Goal: Book appointment/travel/reservation

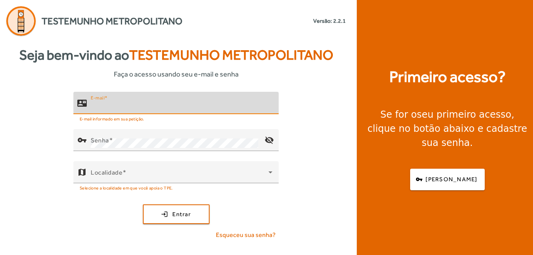
click at [133, 109] on input "E-mail" at bounding box center [182, 106] width 182 height 9
type input "**********"
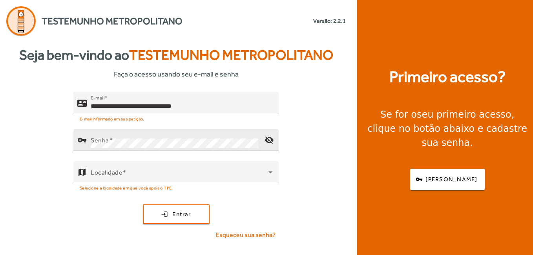
click at [101, 137] on mat-label "Senha" at bounding box center [100, 139] width 18 height 7
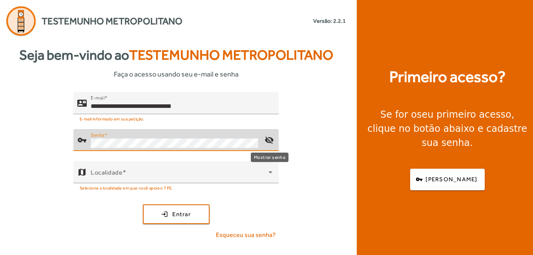
click at [268, 139] on mat-icon "visibility_off" at bounding box center [269, 140] width 19 height 19
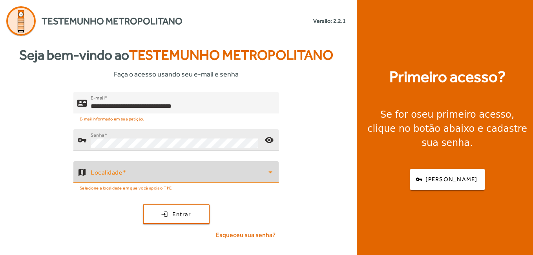
click at [121, 174] on span at bounding box center [180, 175] width 178 height 9
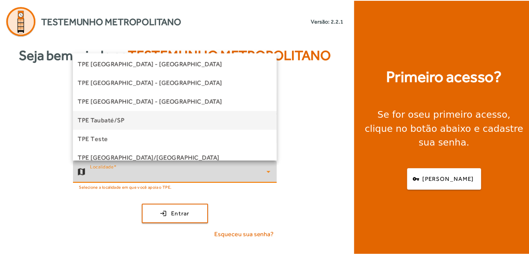
scroll to position [218, 0]
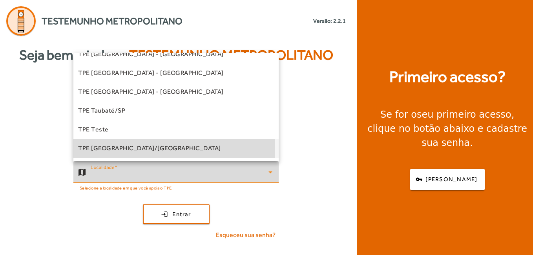
click at [113, 147] on span "TPE [GEOGRAPHIC_DATA]/[GEOGRAPHIC_DATA]" at bounding box center [149, 148] width 143 height 9
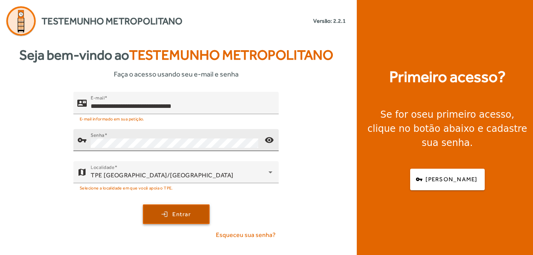
click at [187, 215] on span "Entrar" at bounding box center [181, 214] width 18 height 9
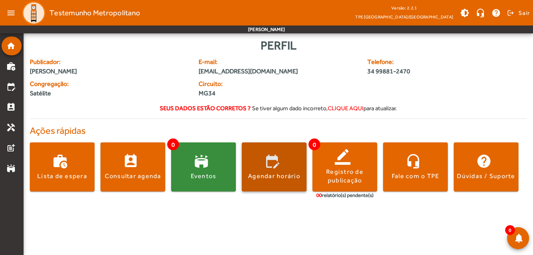
click at [260, 175] on div "Agendar horário" at bounding box center [274, 176] width 52 height 9
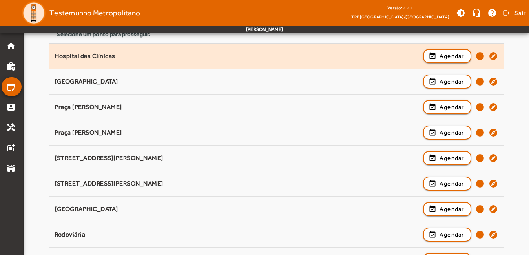
scroll to position [118, 0]
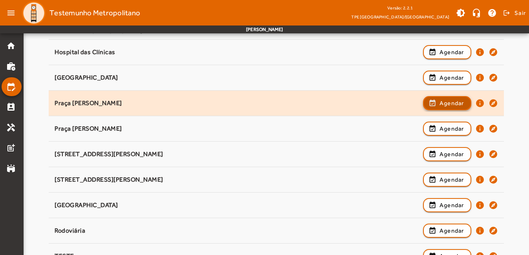
click at [447, 105] on span "Agendar" at bounding box center [451, 102] width 25 height 9
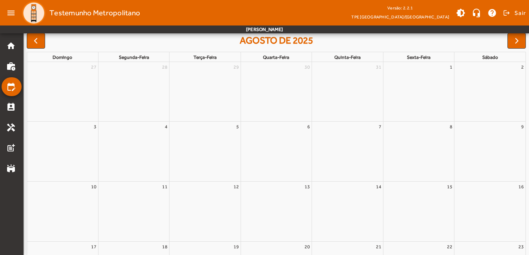
scroll to position [0, 0]
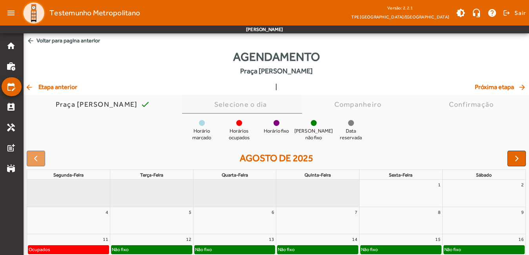
click at [250, 106] on div "Selecione o dia" at bounding box center [242, 104] width 56 height 8
click at [276, 125] on div at bounding box center [276, 123] width 6 height 6
click at [283, 87] on div "arrow_back Etapa anterior | Próxima etapa arrow_forward" at bounding box center [276, 86] width 502 height 9
click at [266, 87] on div "arrow_back Etapa anterior | Próxima etapa arrow_forward" at bounding box center [276, 86] width 502 height 9
click at [234, 175] on link "quarta-feira" at bounding box center [234, 175] width 29 height 9
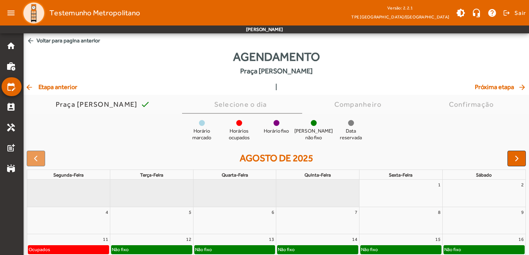
click at [267, 240] on div "13" at bounding box center [234, 239] width 83 height 10
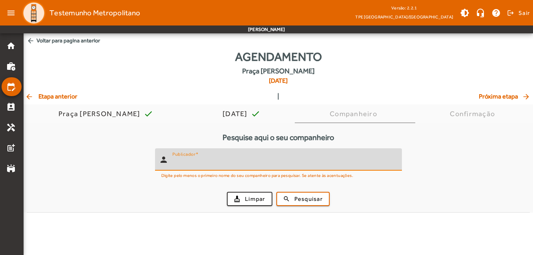
click at [215, 164] on input "Publicador" at bounding box center [283, 162] width 223 height 9
type input "******"
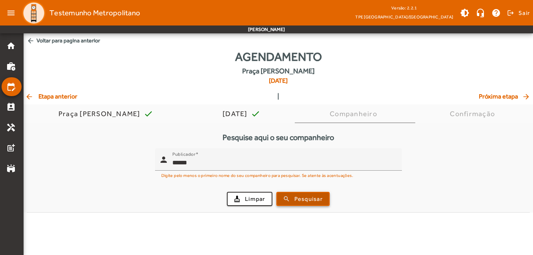
click at [299, 199] on span "Pesquisar" at bounding box center [308, 199] width 28 height 9
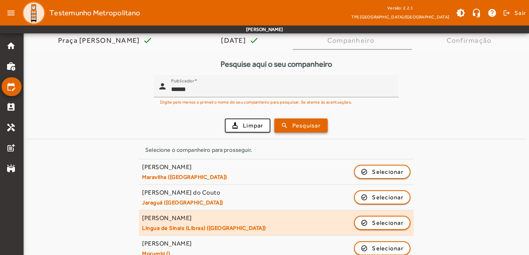
scroll to position [78, 0]
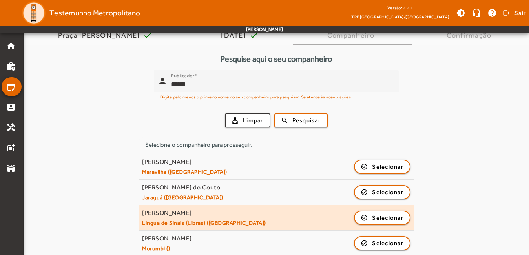
click at [196, 220] on small "Lingua de Sinais (Libras) ([GEOGRAPHIC_DATA])" at bounding box center [204, 222] width 124 height 7
click at [386, 216] on span "Selecionar" at bounding box center [387, 217] width 31 height 9
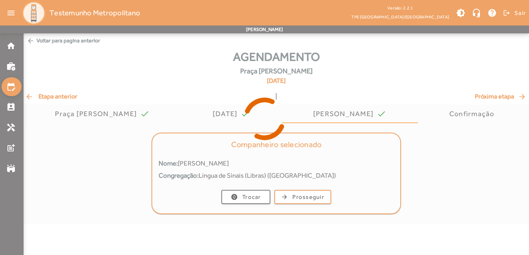
scroll to position [0, 0]
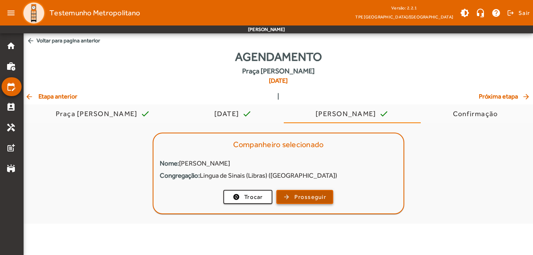
click at [318, 197] on span "Prosseguir" at bounding box center [310, 197] width 32 height 9
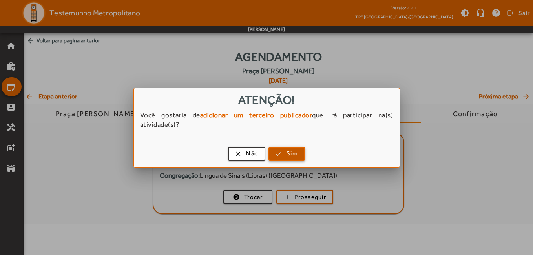
click at [287, 156] on span "Sim" at bounding box center [291, 153] width 11 height 9
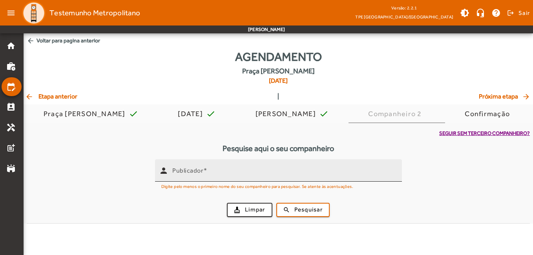
click at [189, 171] on mat-label "Publicador" at bounding box center [187, 169] width 31 height 7
click at [189, 171] on input "Publicador" at bounding box center [283, 173] width 223 height 9
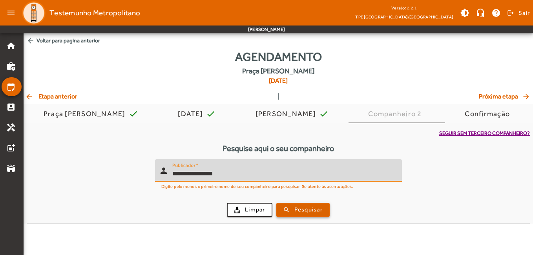
type input "**********"
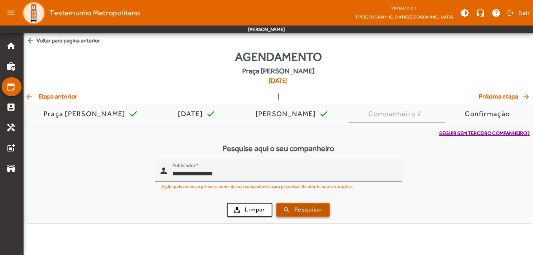
click at [308, 212] on span "Pesquisar" at bounding box center [308, 209] width 28 height 9
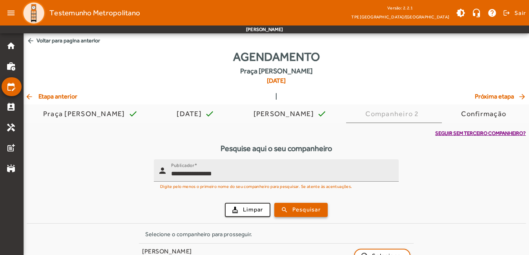
scroll to position [20, 0]
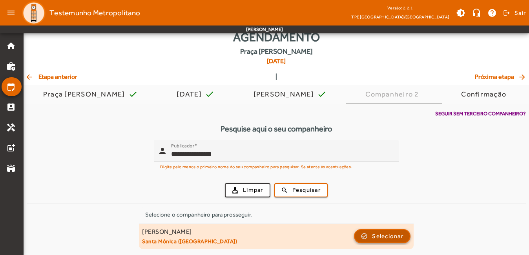
click at [393, 235] on span "Selecionar" at bounding box center [387, 235] width 31 height 9
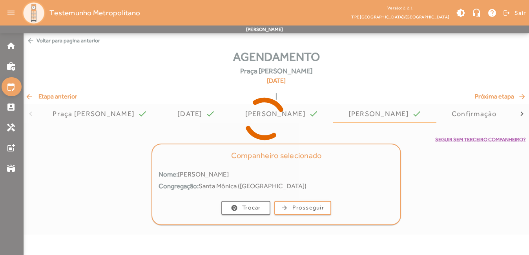
scroll to position [0, 0]
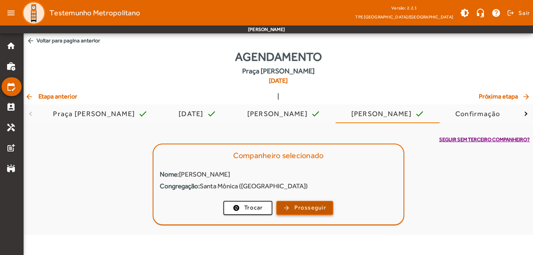
click at [298, 209] on span "Prosseguir" at bounding box center [310, 207] width 32 height 9
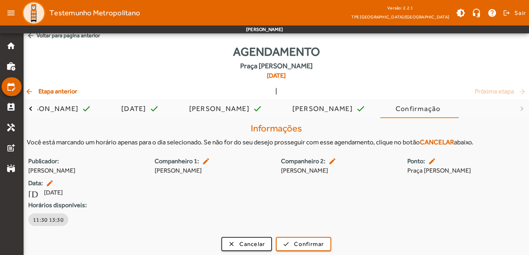
scroll to position [7, 0]
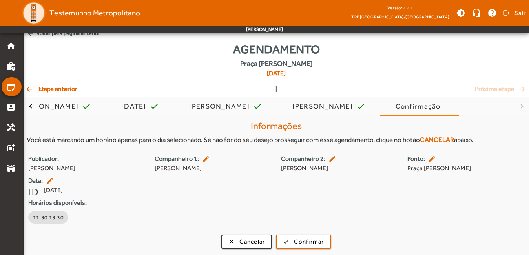
click at [27, 89] on mat-icon "arrow_back" at bounding box center [29, 89] width 9 height 8
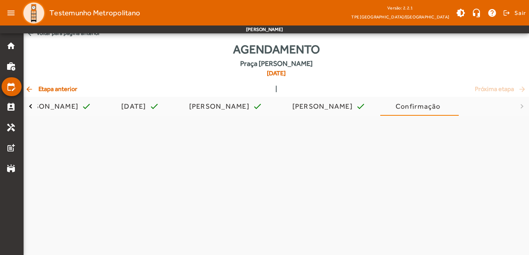
scroll to position [0, 0]
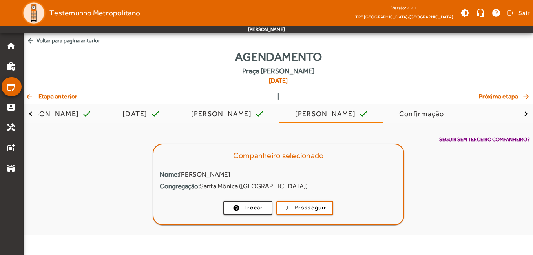
click at [29, 98] on mat-icon "arrow_back" at bounding box center [29, 97] width 9 height 8
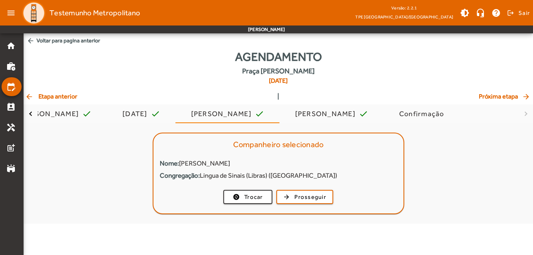
click at [29, 97] on mat-icon "arrow_back" at bounding box center [29, 97] width 9 height 8
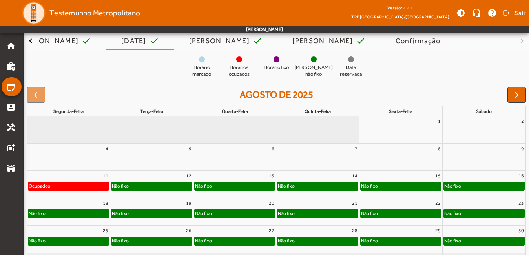
scroll to position [78, 0]
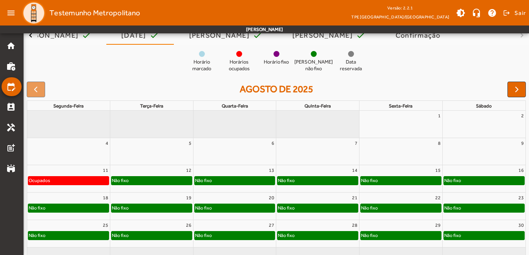
click at [220, 180] on div "Não fixo" at bounding box center [235, 180] width 80 height 8
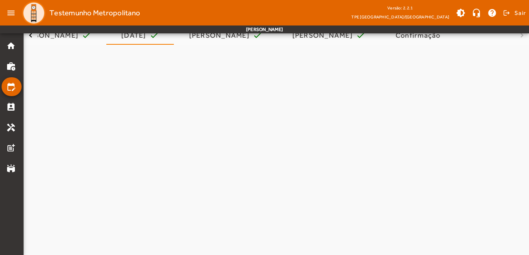
scroll to position [0, 0]
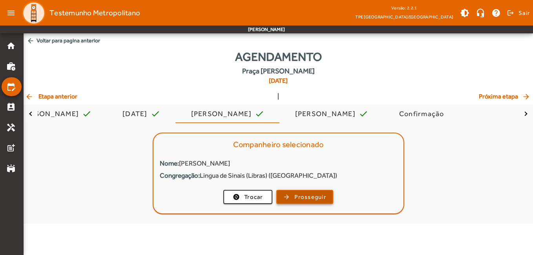
click at [305, 198] on span "Prosseguir" at bounding box center [310, 197] width 32 height 9
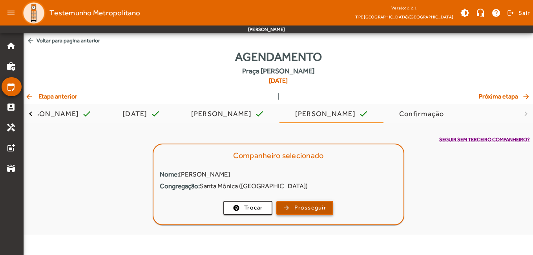
click at [313, 206] on span "Prosseguir" at bounding box center [310, 207] width 32 height 9
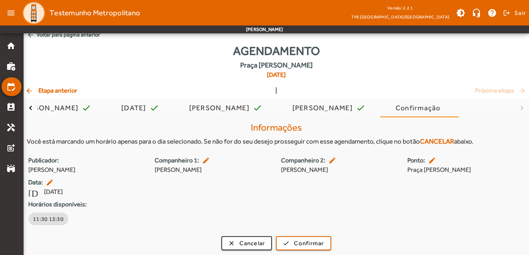
scroll to position [7, 0]
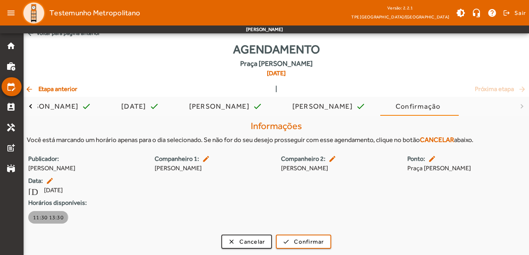
click at [43, 218] on span "11:30 13:30" at bounding box center [48, 217] width 31 height 8
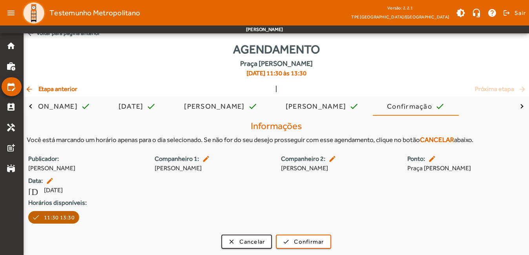
click at [34, 216] on button "11:30 13:30" at bounding box center [53, 217] width 51 height 13
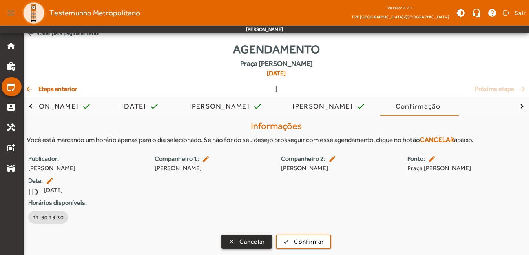
click at [250, 240] on span "Cancelar" at bounding box center [251, 241] width 25 height 9
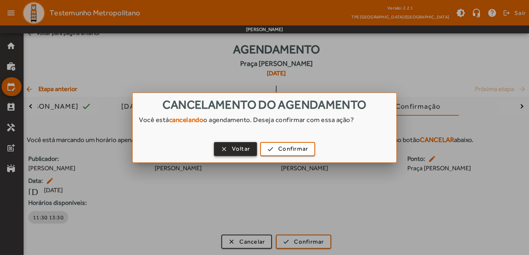
click at [244, 149] on span "Voltar" at bounding box center [241, 148] width 18 height 9
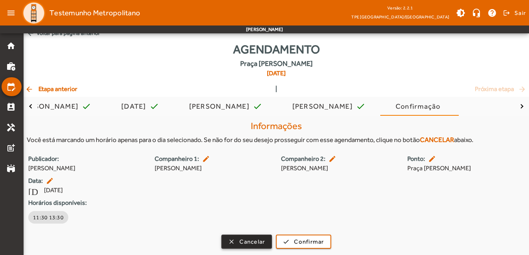
click at [244, 241] on span "Cancelar" at bounding box center [251, 241] width 25 height 9
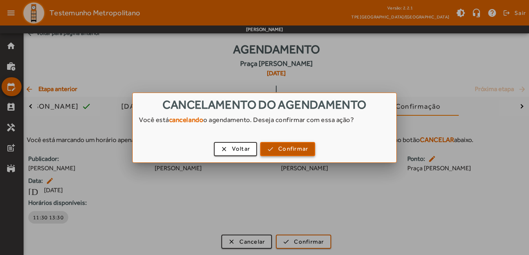
click at [288, 151] on span "Confirmar" at bounding box center [293, 148] width 30 height 9
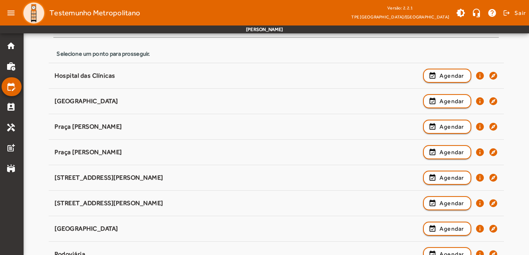
scroll to position [76, 0]
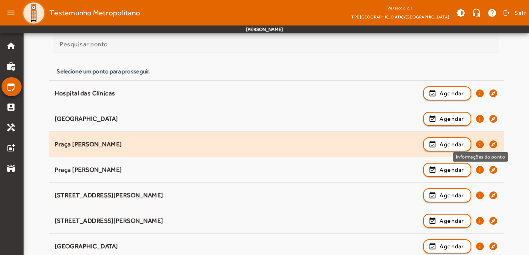
click at [480, 145] on mat-icon "info" at bounding box center [479, 144] width 9 height 9
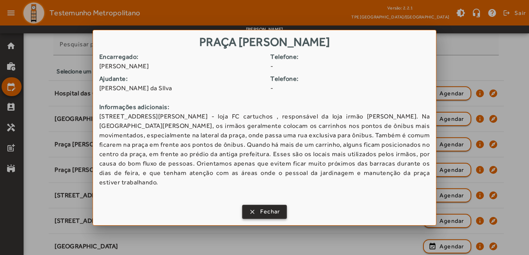
click at [265, 209] on span "Fechar" at bounding box center [270, 211] width 20 height 9
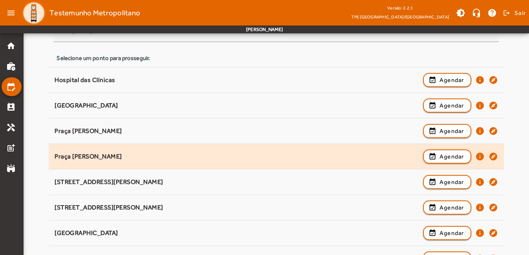
scroll to position [233, 0]
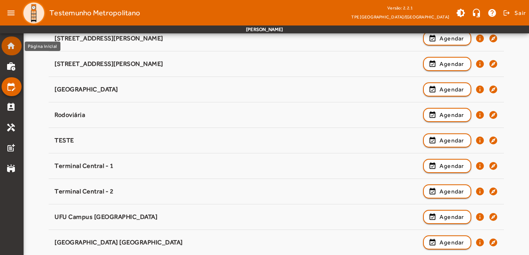
click at [10, 45] on mat-icon "home" at bounding box center [10, 45] width 9 height 9
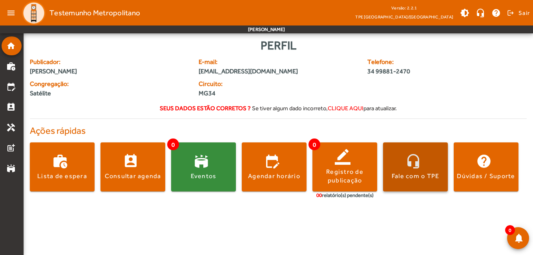
click at [413, 171] on span at bounding box center [415, 167] width 65 height 19
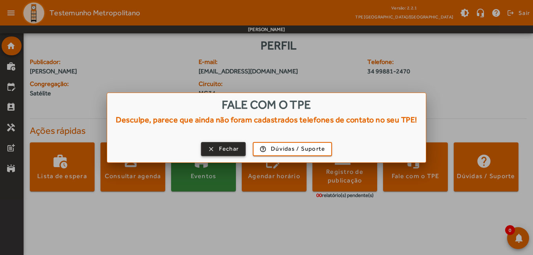
click at [225, 150] on span "Fechar" at bounding box center [229, 148] width 20 height 9
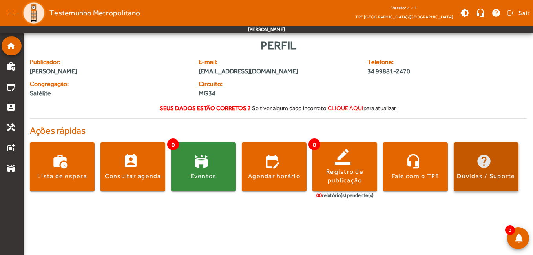
click at [474, 180] on div "Dúvidas / Suporte" at bounding box center [486, 176] width 58 height 9
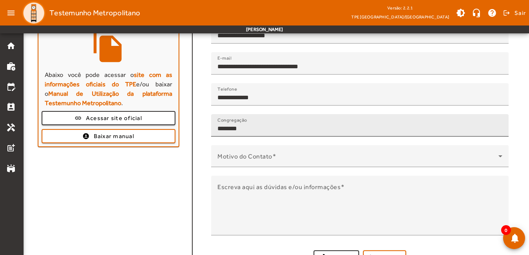
scroll to position [111, 0]
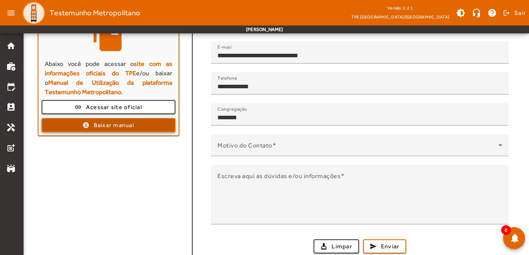
click at [97, 126] on span "Baixar manual" at bounding box center [114, 125] width 40 height 9
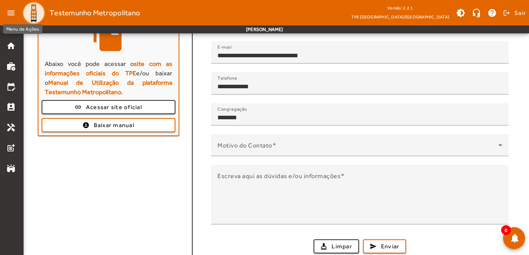
click at [11, 13] on mat-icon "menu" at bounding box center [11, 13] width 16 height 16
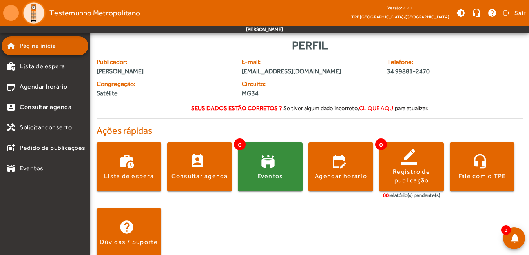
click at [27, 48] on span "Página inicial" at bounding box center [39, 45] width 38 height 9
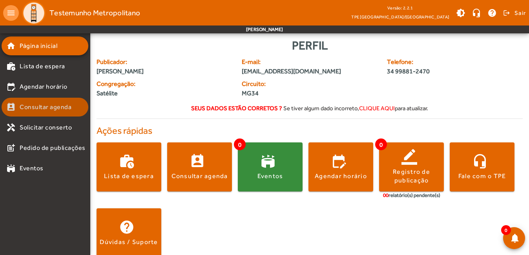
click at [49, 112] on mat-list-item "perm_contact_calendar Consultar agenda" at bounding box center [45, 107] width 87 height 19
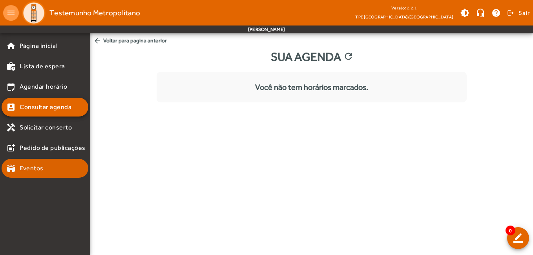
click at [33, 169] on span "Eventos" at bounding box center [32, 168] width 24 height 9
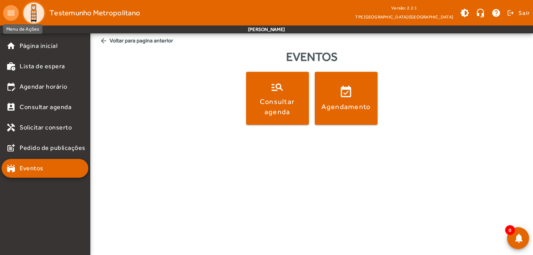
click at [14, 14] on mat-icon "menu" at bounding box center [11, 13] width 16 height 16
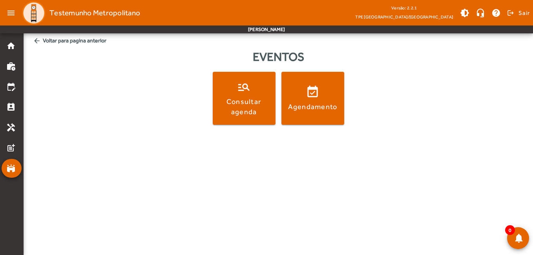
click at [36, 39] on mat-icon "arrow_back" at bounding box center [37, 41] width 8 height 8
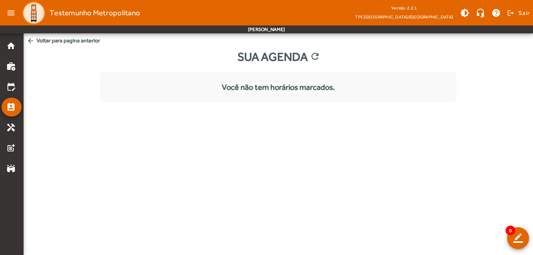
click at [33, 41] on mat-icon "arrow_back" at bounding box center [31, 41] width 8 height 8
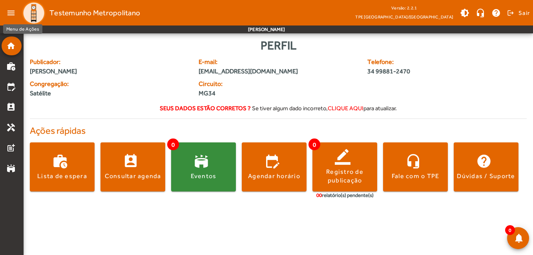
click at [11, 13] on mat-icon "menu" at bounding box center [11, 13] width 16 height 16
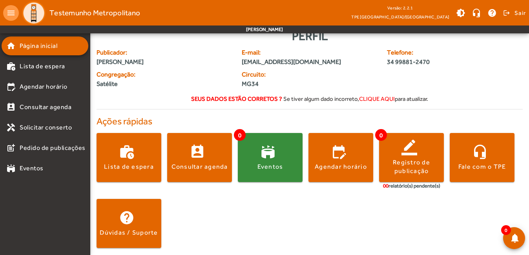
scroll to position [12, 0]
